Goal: Information Seeking & Learning: Learn about a topic

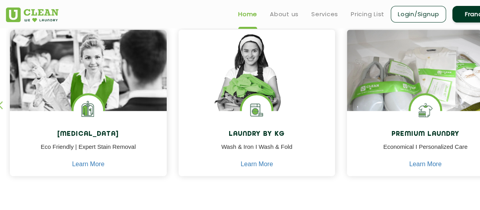
scroll to position [339, 0]
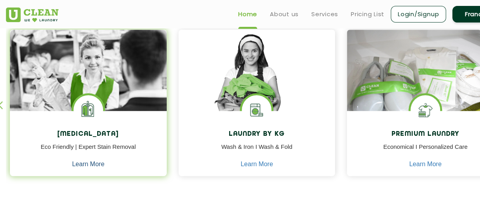
click at [87, 167] on link "Learn More" at bounding box center [88, 164] width 32 height 7
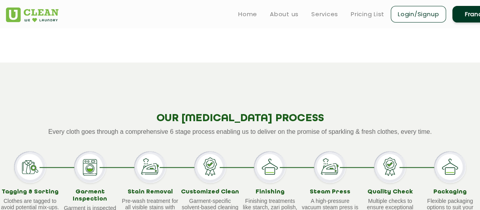
scroll to position [584, 0]
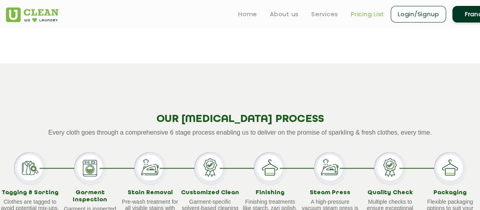
click at [357, 14] on link "Pricing List" at bounding box center [368, 13] width 34 height 9
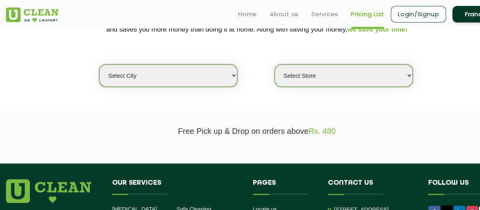
scroll to position [181, 0]
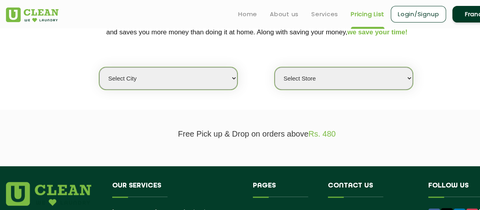
click at [151, 85] on select "Select city [GEOGRAPHIC_DATA] [GEOGRAPHIC_DATA] [GEOGRAPHIC_DATA] [GEOGRAPHIC_D…" at bounding box center [168, 78] width 138 height 23
select select "27"
click at [99, 67] on select "Select city [GEOGRAPHIC_DATA] [GEOGRAPHIC_DATA] [GEOGRAPHIC_DATA] [GEOGRAPHIC_D…" at bounding box center [168, 78] width 138 height 23
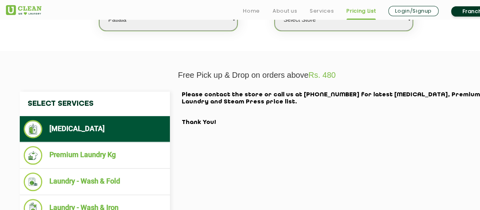
scroll to position [248, 0]
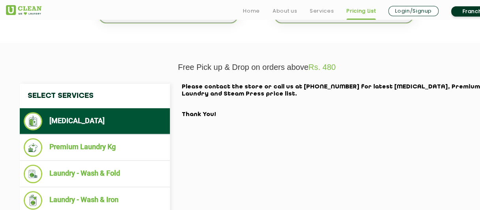
click at [125, 120] on li "[MEDICAL_DATA]" at bounding box center [95, 121] width 142 height 18
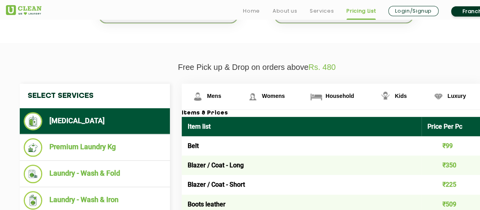
scroll to position [250, 0]
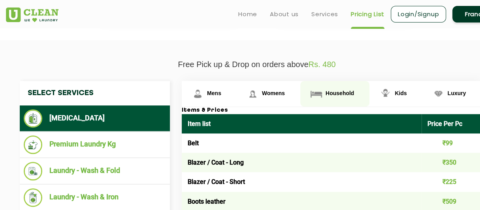
click at [340, 92] on span "Household" at bounding box center [339, 93] width 28 height 6
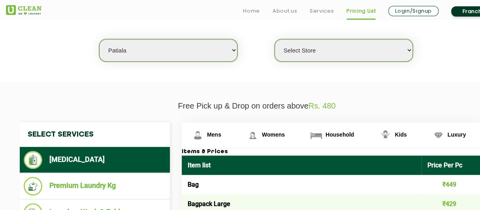
scroll to position [236, 0]
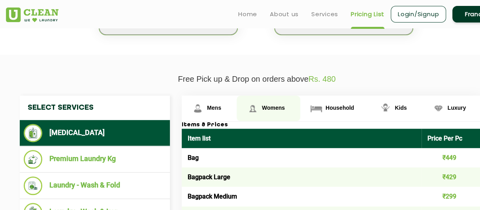
click at [280, 105] on span "Womens" at bounding box center [273, 108] width 23 height 6
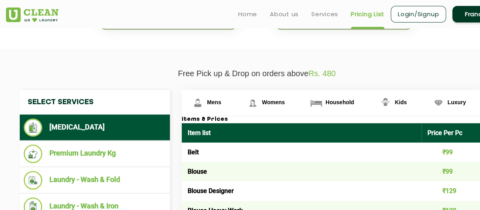
scroll to position [240, 0]
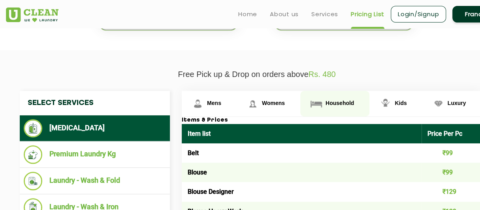
click at [336, 102] on span "Household" at bounding box center [339, 103] width 28 height 6
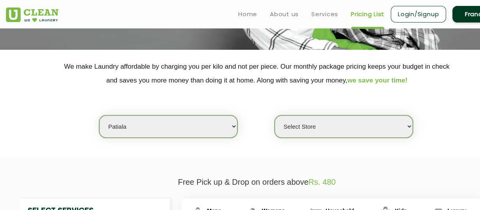
scroll to position [135, 0]
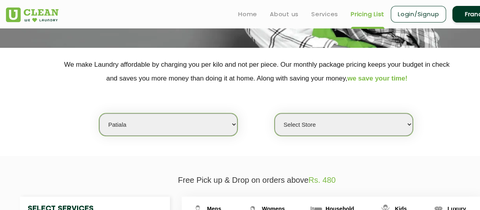
click at [232, 123] on select "Select city [GEOGRAPHIC_DATA] [GEOGRAPHIC_DATA] [GEOGRAPHIC_DATA] [GEOGRAPHIC_D…" at bounding box center [168, 124] width 138 height 23
click at [264, 96] on div "Select city [GEOGRAPHIC_DATA] [GEOGRAPHIC_DATA] [GEOGRAPHIC_DATA] [GEOGRAPHIC_D…" at bounding box center [256, 110] width 513 height 51
